Goal: Task Accomplishment & Management: Use online tool/utility

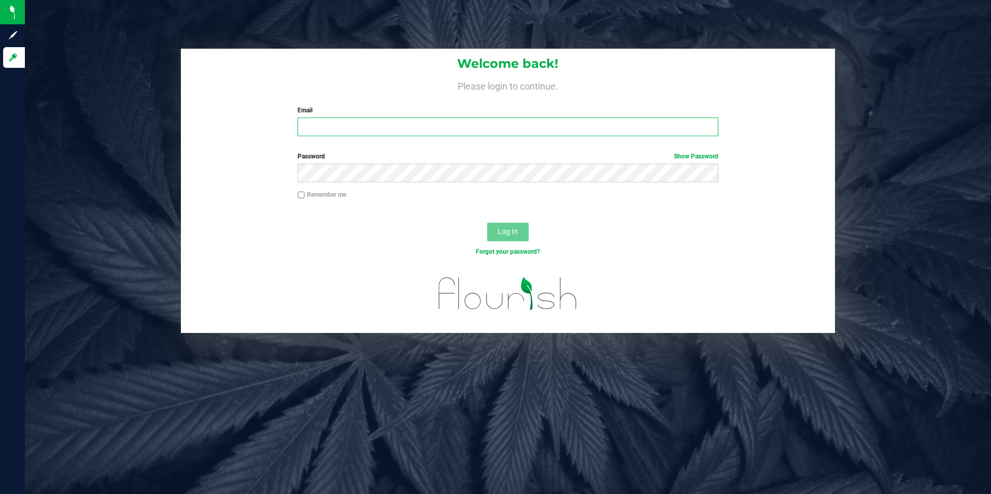
click at [324, 124] on input "Email" at bounding box center [508, 127] width 421 height 19
type input "[EMAIL_ADDRESS][DOMAIN_NAME]"
click at [487, 223] on button "Log In" at bounding box center [507, 232] width 41 height 19
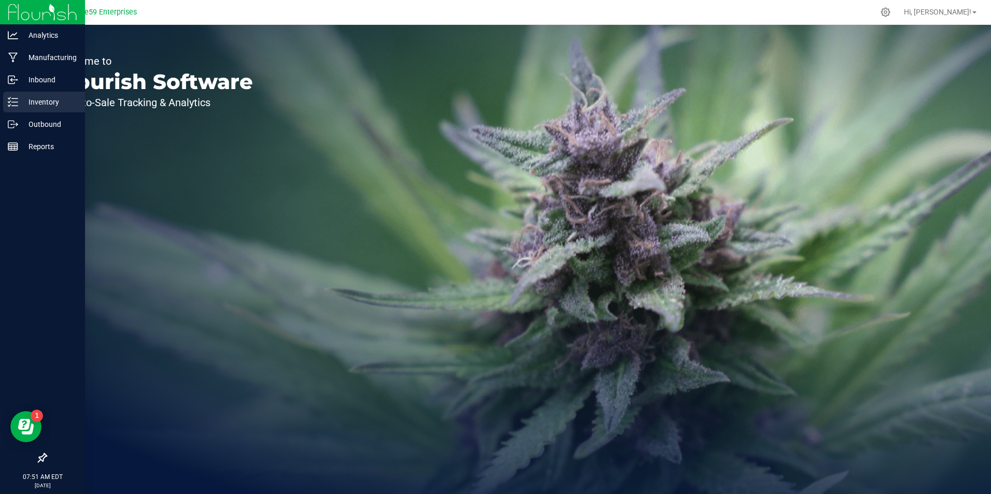
click at [3, 106] on div "Inventory" at bounding box center [44, 102] width 82 height 21
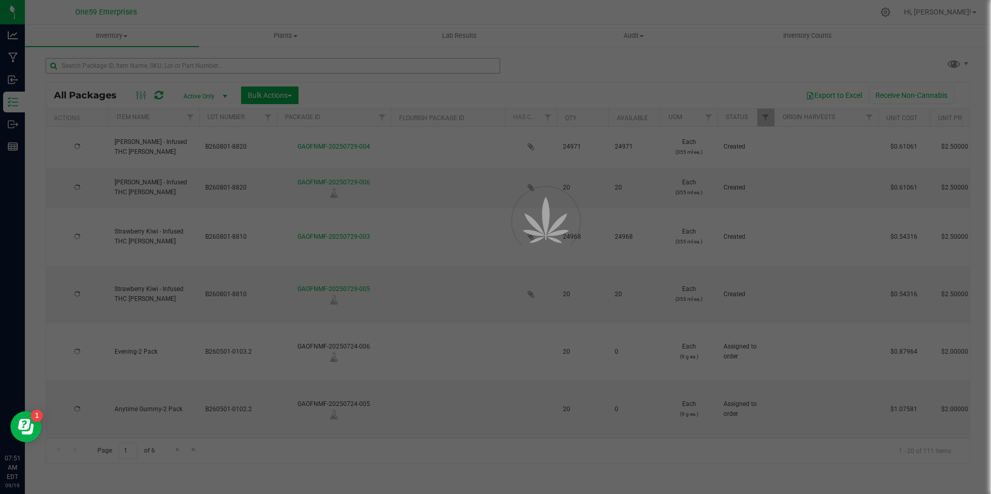
click at [125, 73] on div at bounding box center [495, 247] width 991 height 494
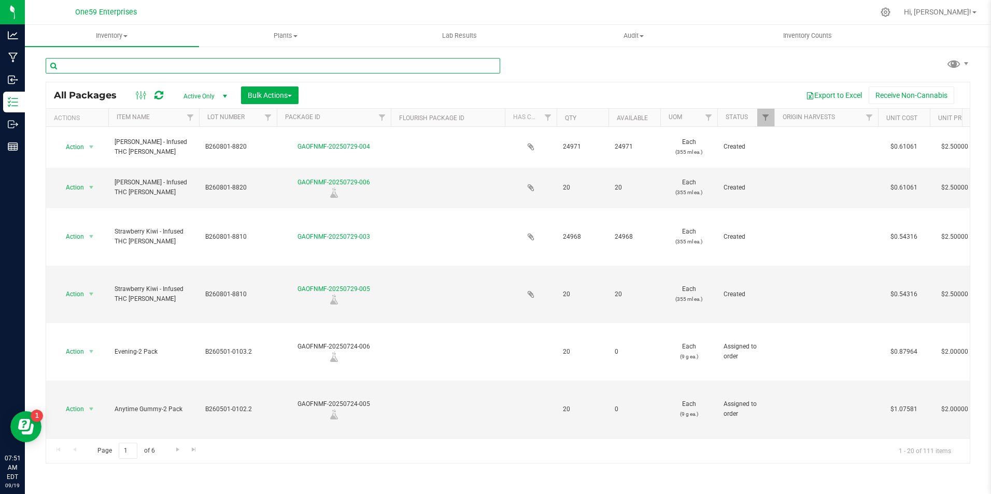
click at [125, 68] on input "text" at bounding box center [273, 66] width 455 height 16
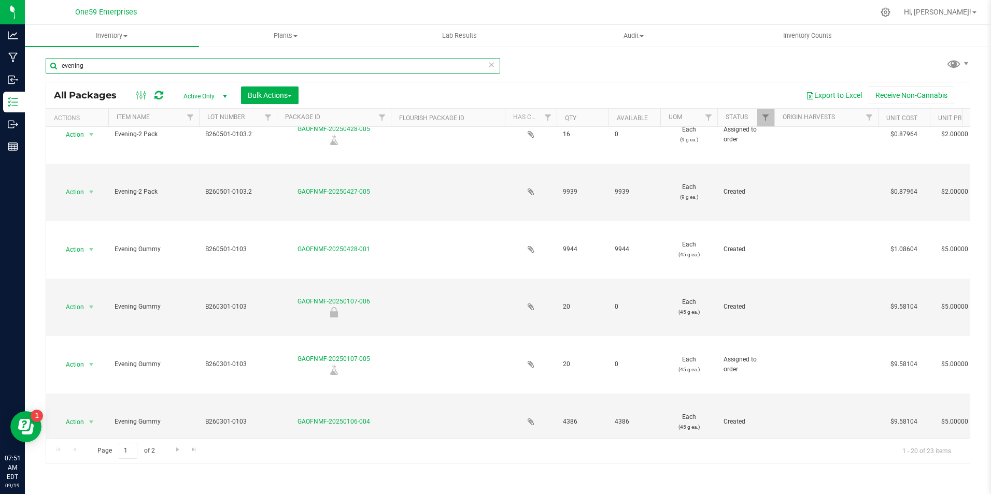
scroll to position [363, 0]
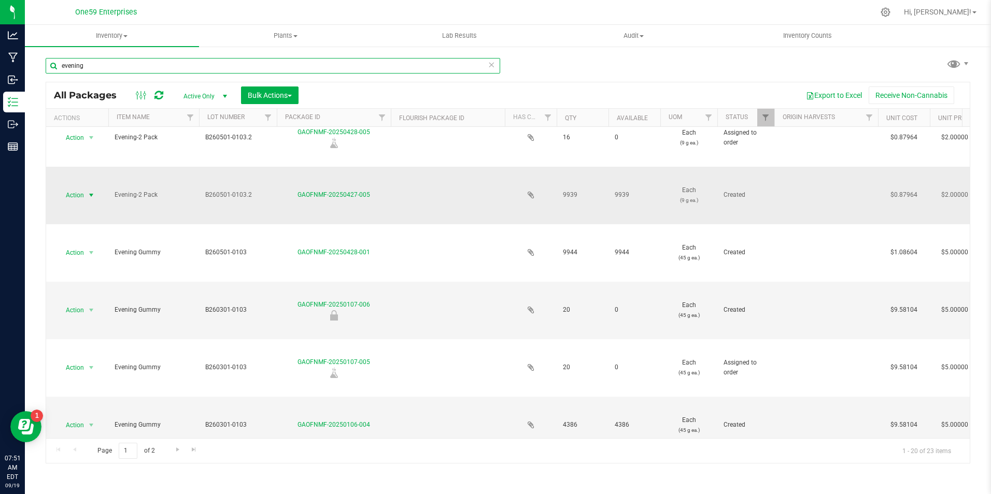
type input "evening"
click at [73, 195] on span "Action" at bounding box center [70, 195] width 28 height 15
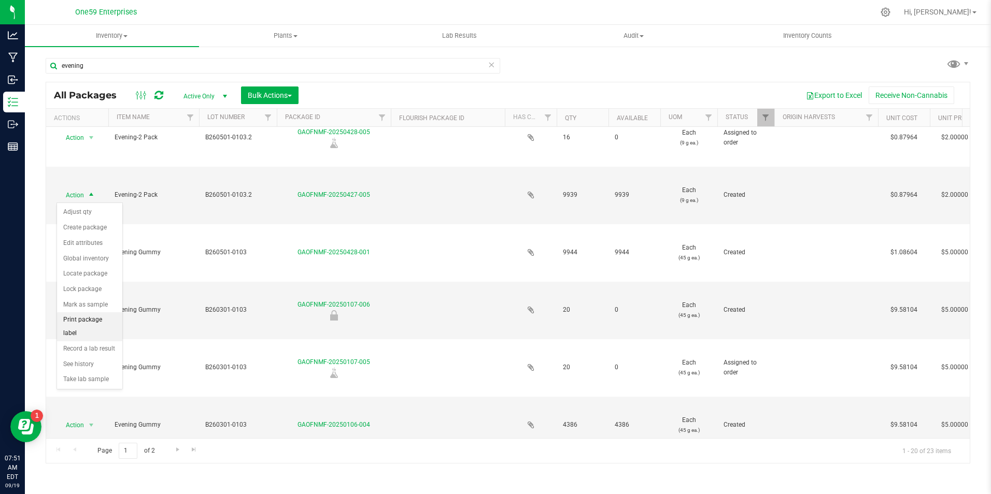
click at [82, 316] on li "Print package label" at bounding box center [89, 327] width 65 height 29
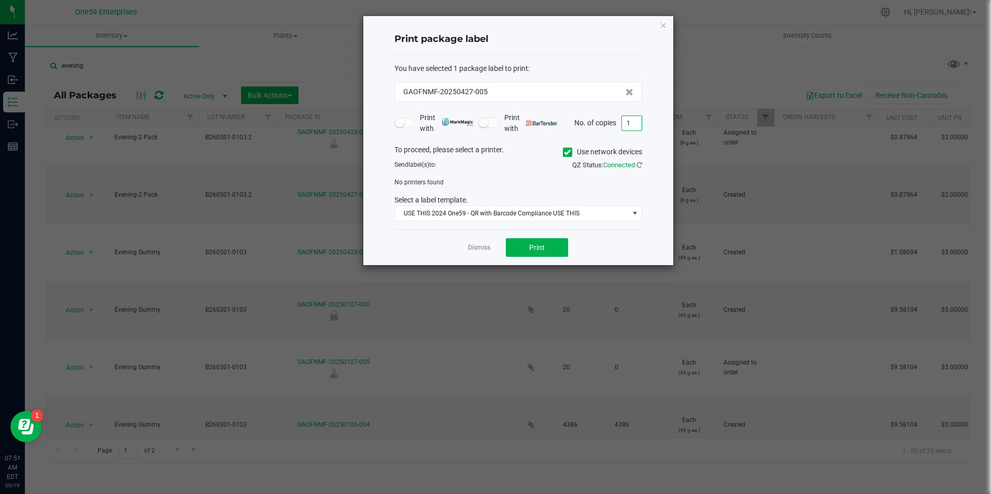
click at [635, 127] on input "1" at bounding box center [632, 123] width 20 height 15
click at [571, 152] on span at bounding box center [567, 152] width 9 height 9
click at [0, 0] on input "Use network devices" at bounding box center [0, 0] width 0 height 0
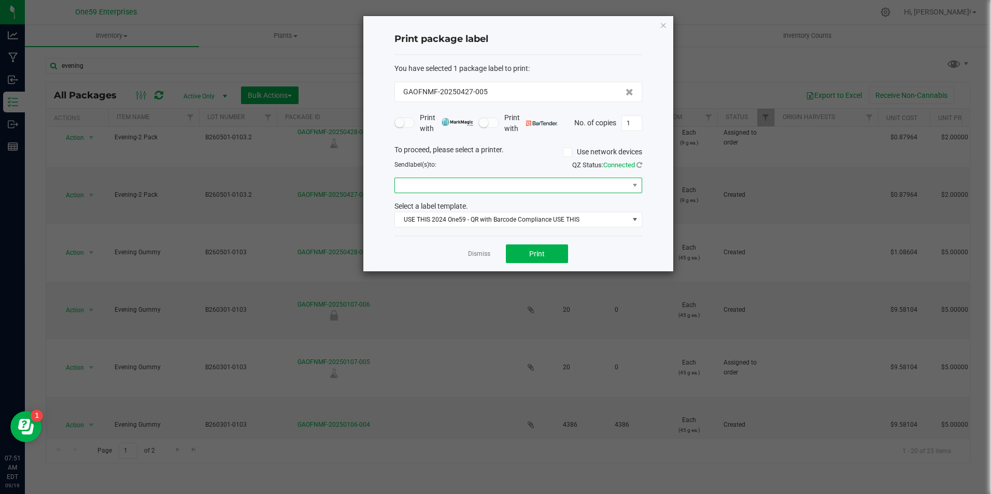
click at [522, 185] on span at bounding box center [512, 185] width 234 height 15
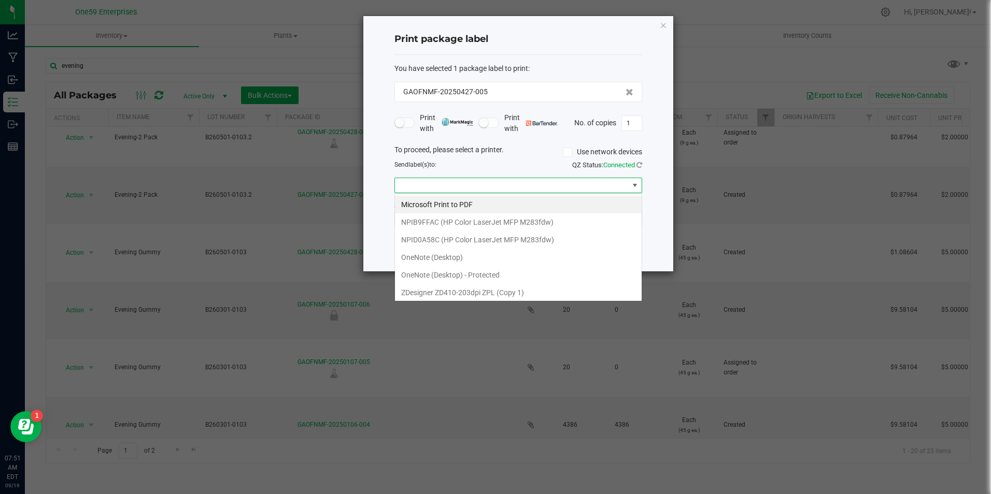
scroll to position [16, 248]
click at [451, 298] on 1\) "ZDesigner ZD410-203dpi ZPL (Copy 1)" at bounding box center [518, 293] width 247 height 18
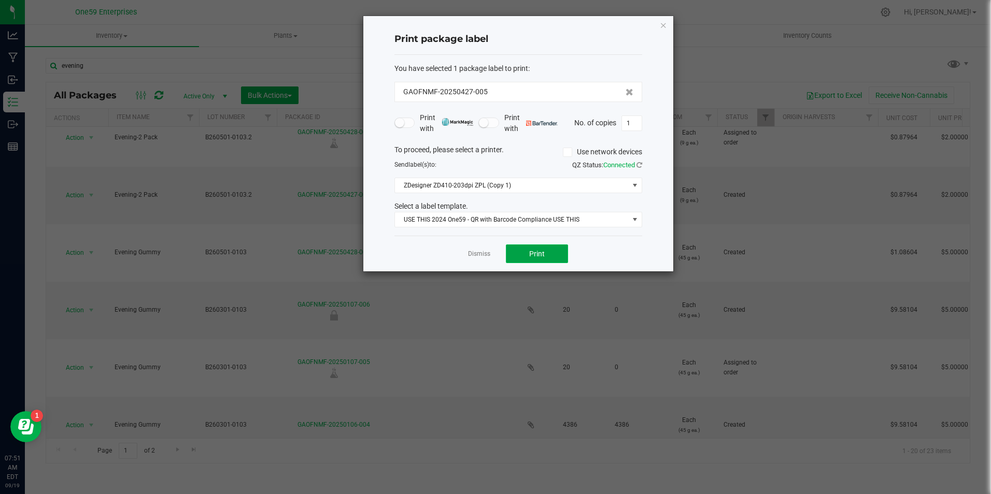
click at [522, 255] on button "Print" at bounding box center [537, 254] width 62 height 19
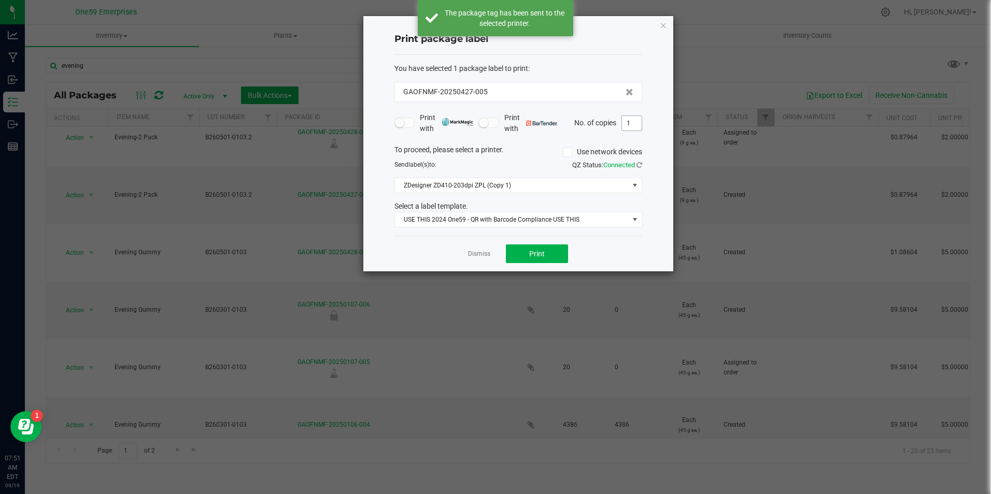
click at [635, 126] on input "1" at bounding box center [632, 123] width 20 height 15
type input "999"
click at [537, 250] on span "Print" at bounding box center [537, 254] width 16 height 8
click at [471, 256] on link "Dismiss" at bounding box center [479, 254] width 22 height 9
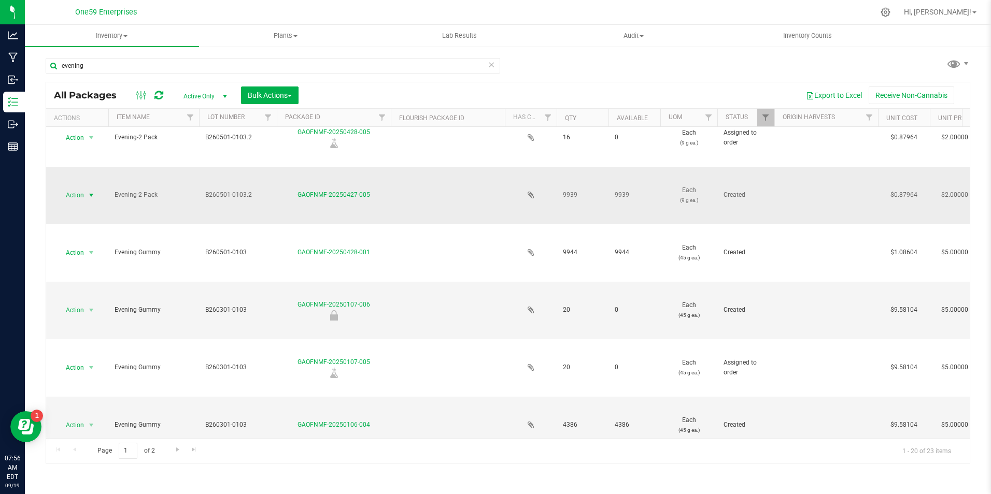
click at [88, 194] on span "select" at bounding box center [91, 195] width 8 height 8
click at [86, 319] on li "Print package label" at bounding box center [89, 327] width 65 height 29
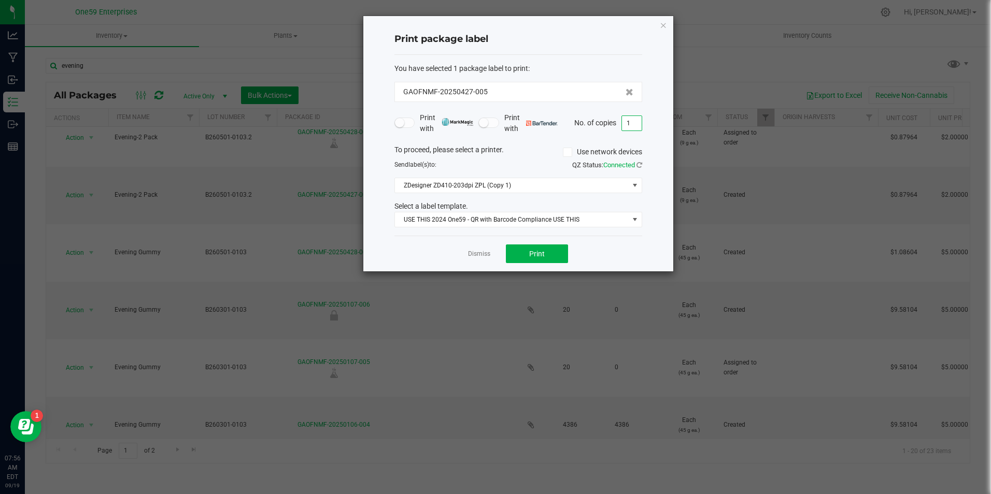
click at [628, 118] on input "1" at bounding box center [632, 123] width 20 height 15
click at [555, 249] on button "Print" at bounding box center [537, 254] width 62 height 19
click at [637, 128] on input "500" at bounding box center [632, 123] width 20 height 15
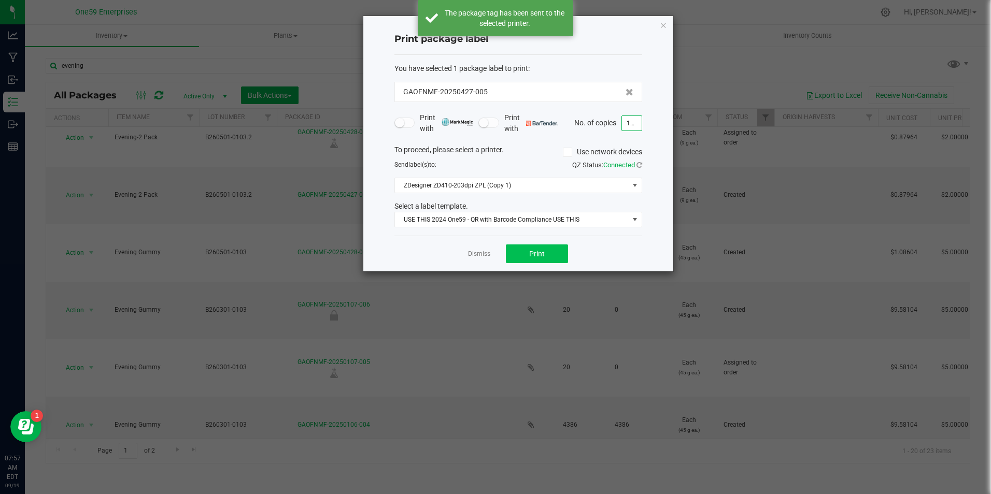
type input "100"
click at [553, 246] on button "Print" at bounding box center [537, 254] width 62 height 19
click at [484, 254] on link "Dismiss" at bounding box center [479, 254] width 22 height 9
